Goal: Use online tool/utility: Use online tool/utility

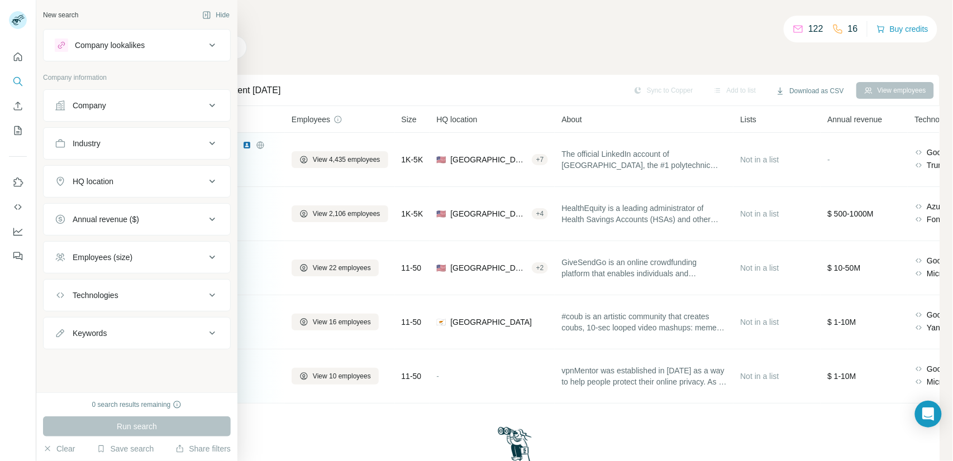
click at [89, 116] on button "Company" at bounding box center [137, 105] width 186 height 27
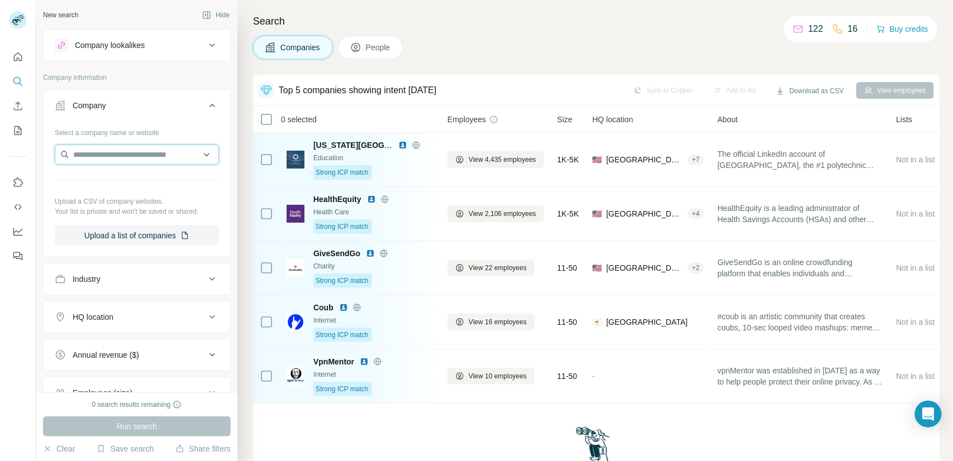
click at [96, 155] on input "text" at bounding box center [137, 155] width 164 height 20
type input "**********"
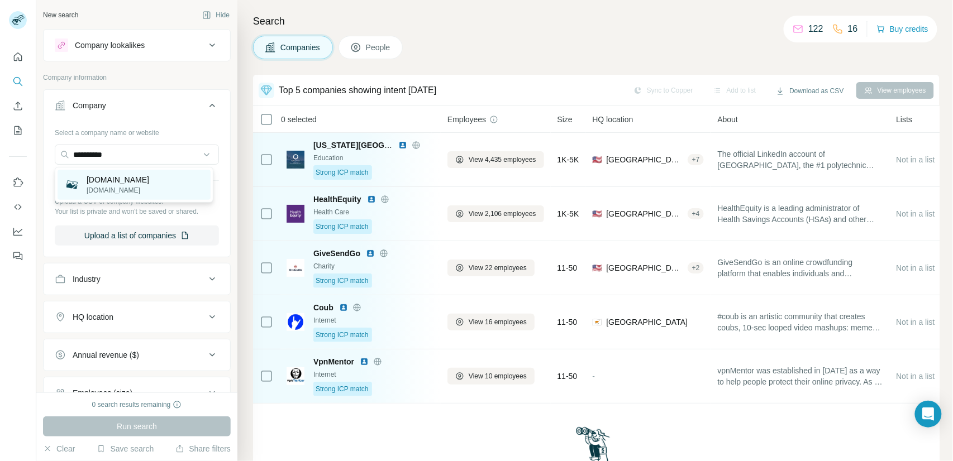
click at [116, 183] on p "[DOMAIN_NAME]" at bounding box center [118, 179] width 63 height 11
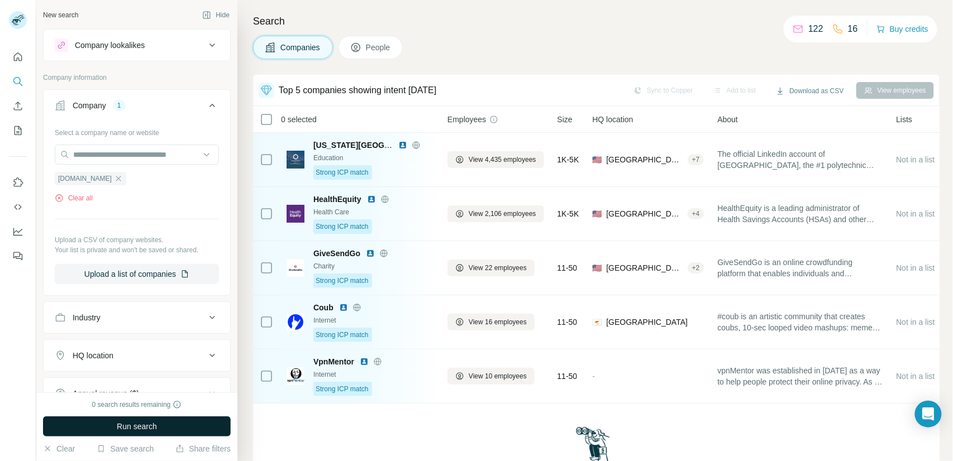
click at [171, 432] on button "Run search" at bounding box center [137, 427] width 188 height 20
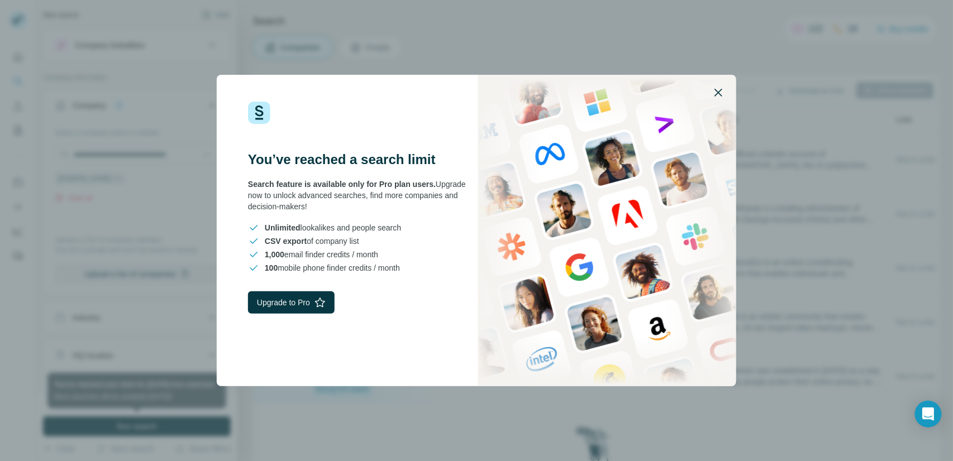
click at [720, 88] on icon "button" at bounding box center [717, 92] width 13 height 13
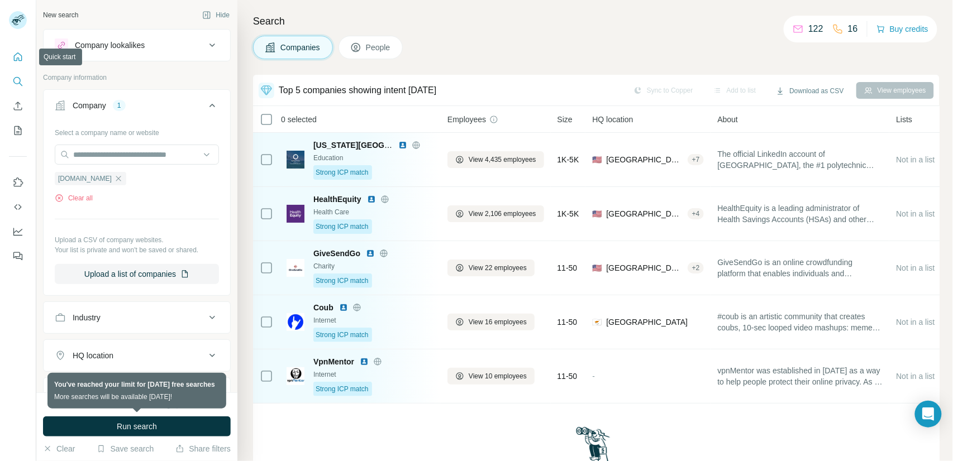
click at [16, 65] on button "Quick start" at bounding box center [18, 57] width 18 height 20
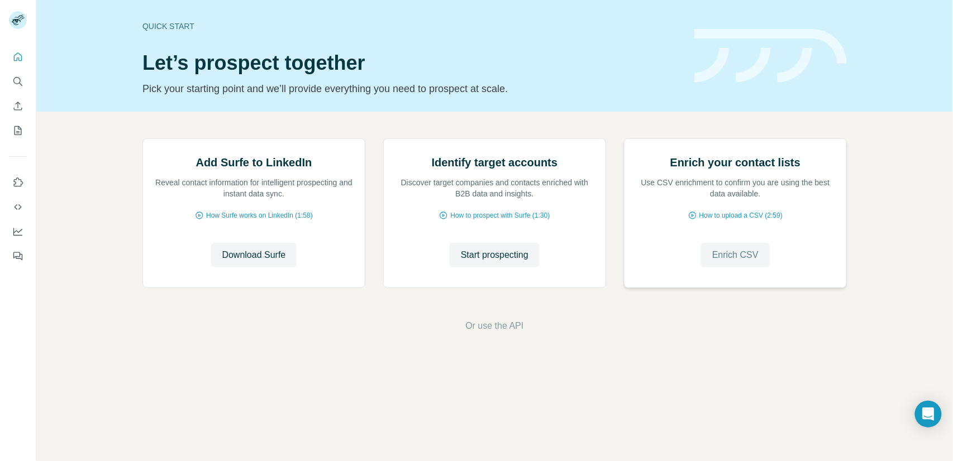
click at [733, 262] on span "Enrich CSV" at bounding box center [735, 254] width 46 height 13
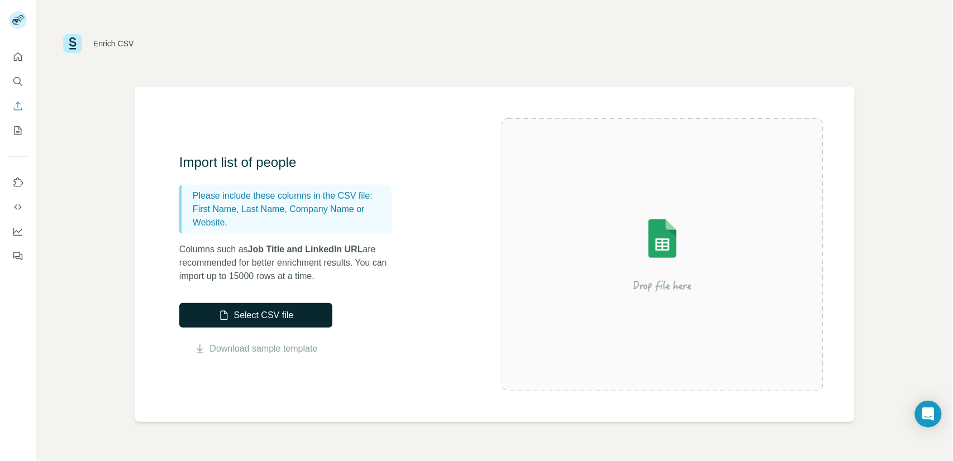
click at [270, 310] on button "Select CSV file" at bounding box center [255, 315] width 153 height 25
